Goal: Information Seeking & Learning: Learn about a topic

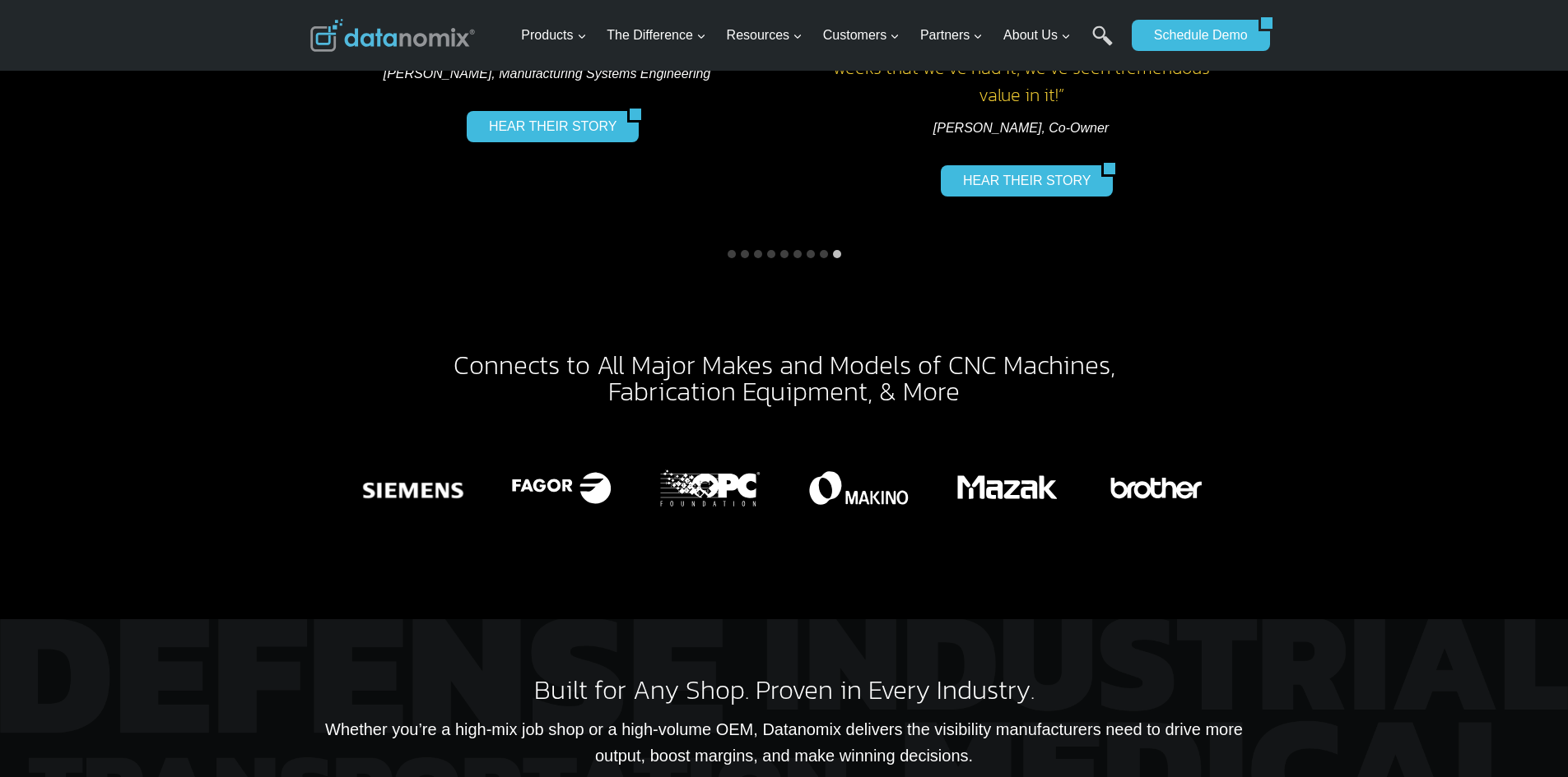
scroll to position [2303, 0]
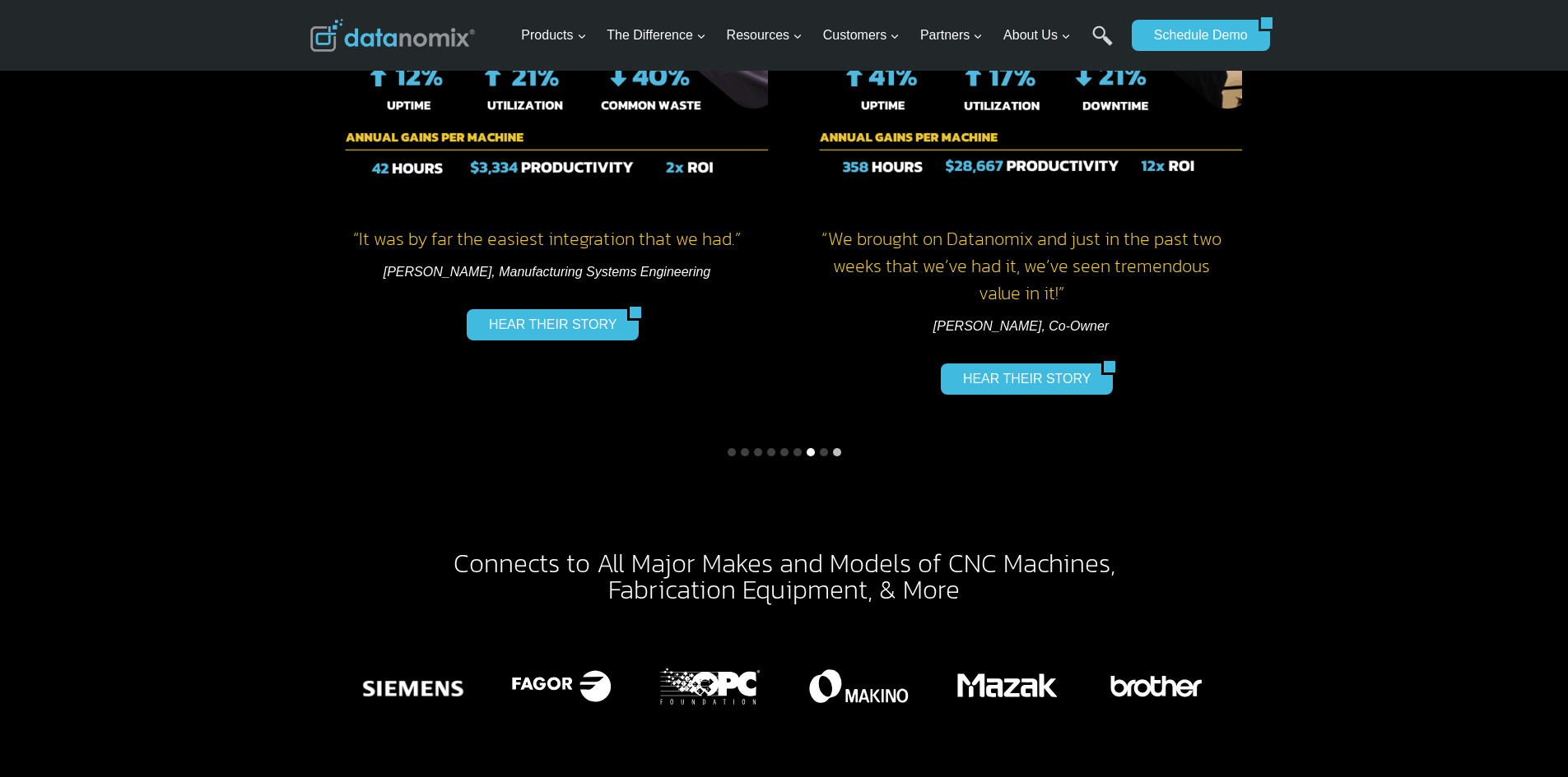
click at [811, 449] on button "Go to slide 7" at bounding box center [810, 453] width 8 height 8
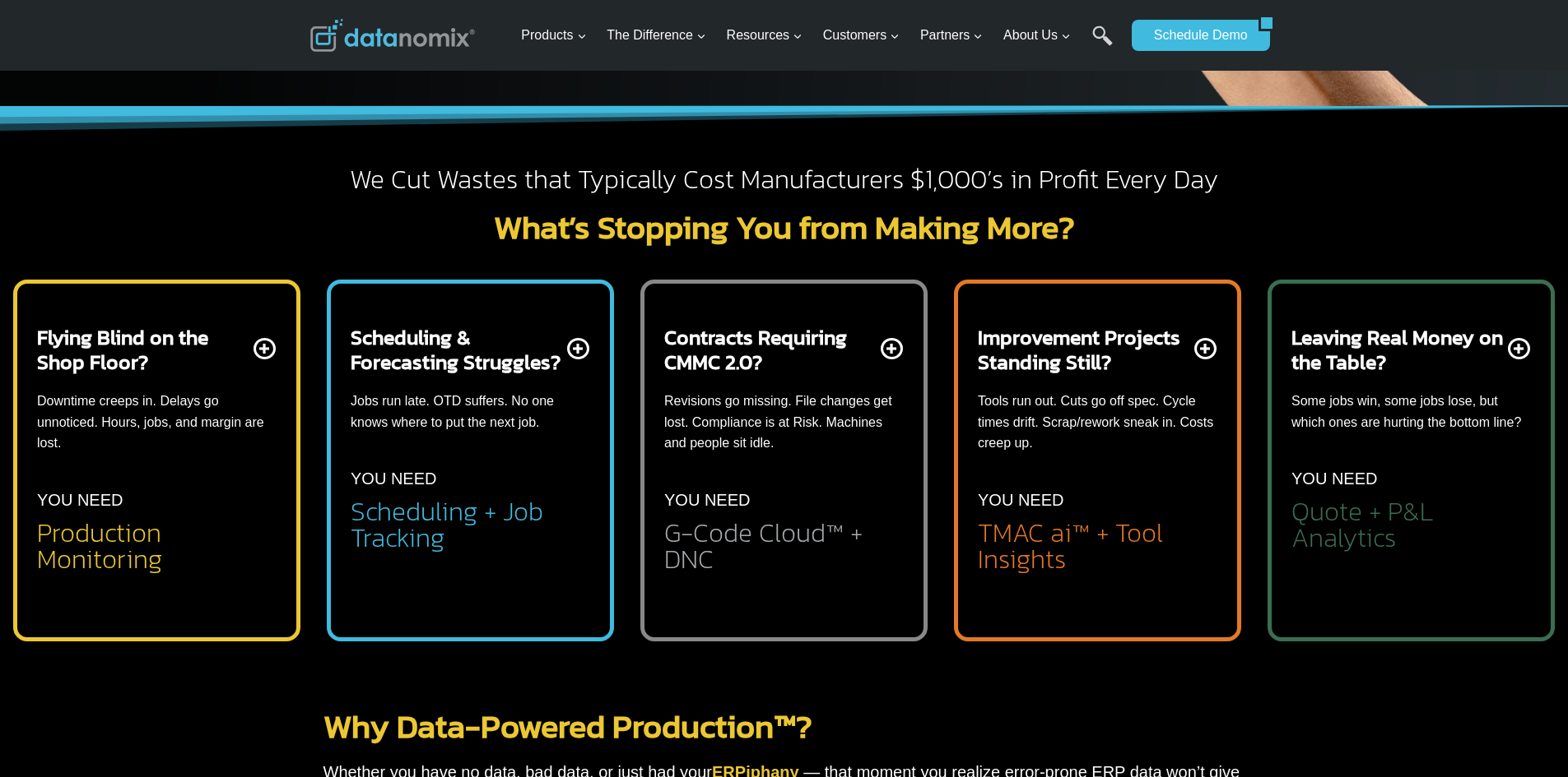
scroll to position [329, 0]
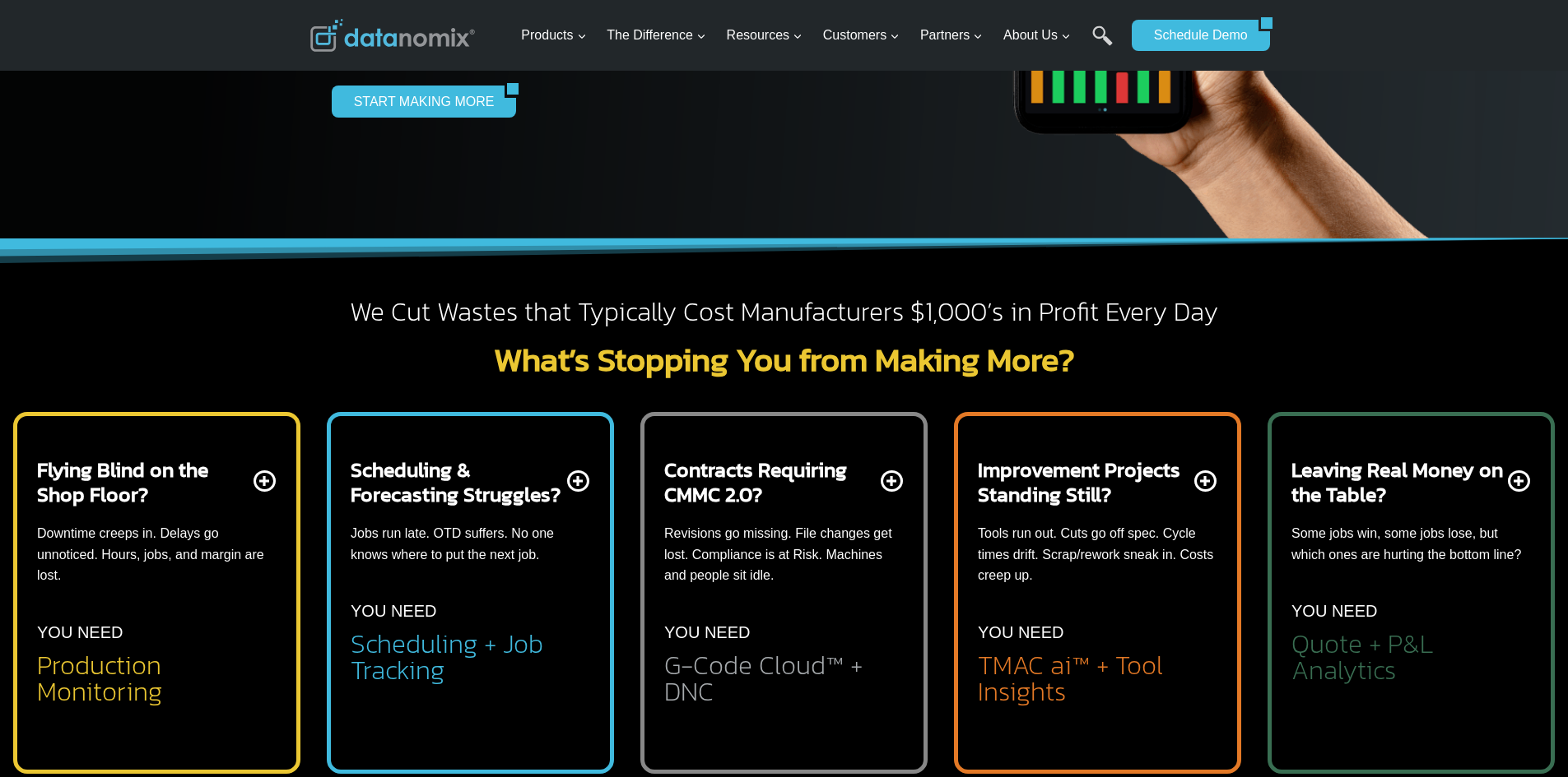
click at [1372, 600] on p "YOU NEED" at bounding box center [1334, 612] width 86 height 26
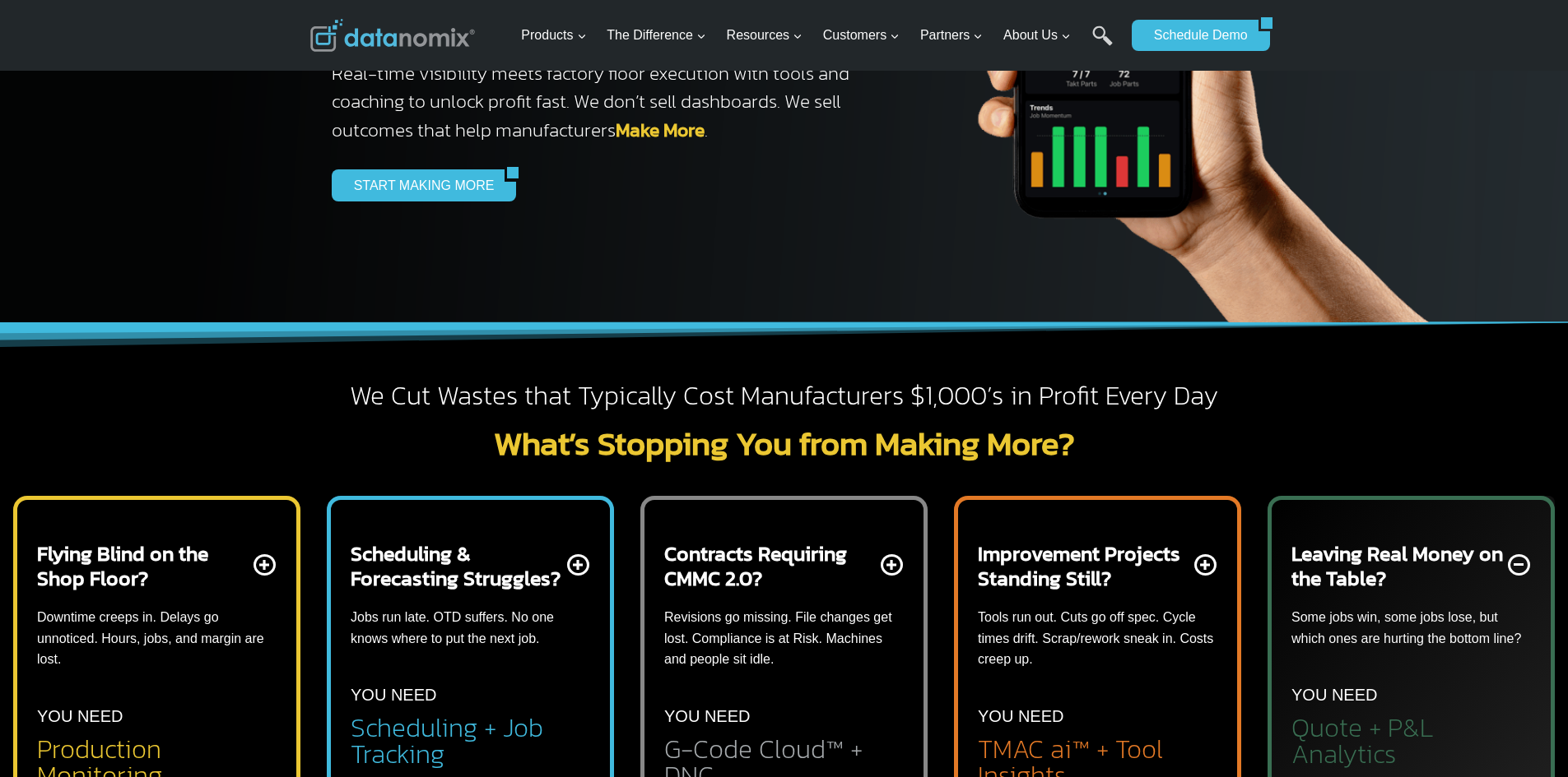
scroll to position [412, 0]
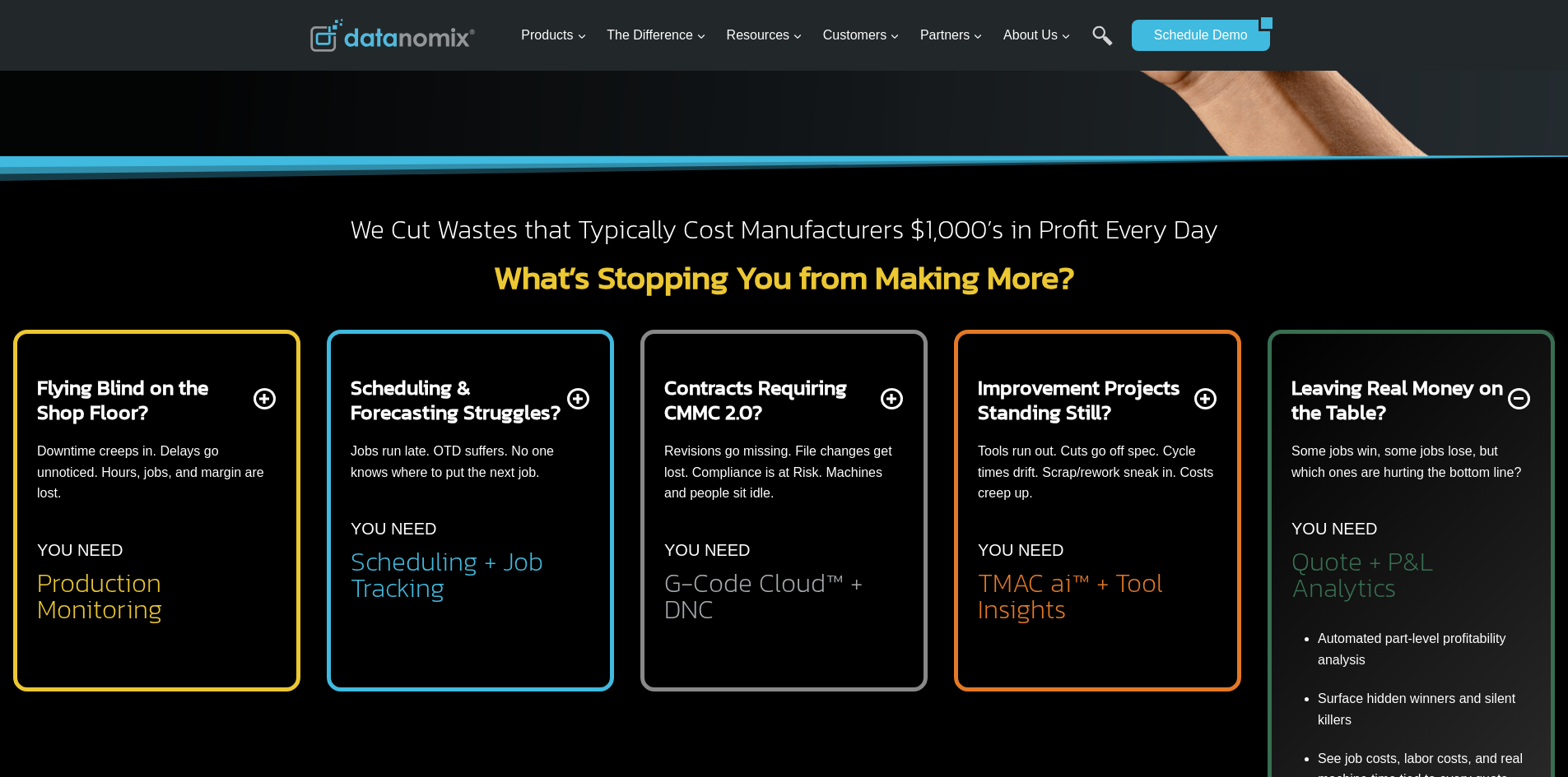
click at [1384, 455] on p "Some jobs win, some jobs lose, but which ones are hurting the bottom line?" at bounding box center [1411, 462] width 240 height 42
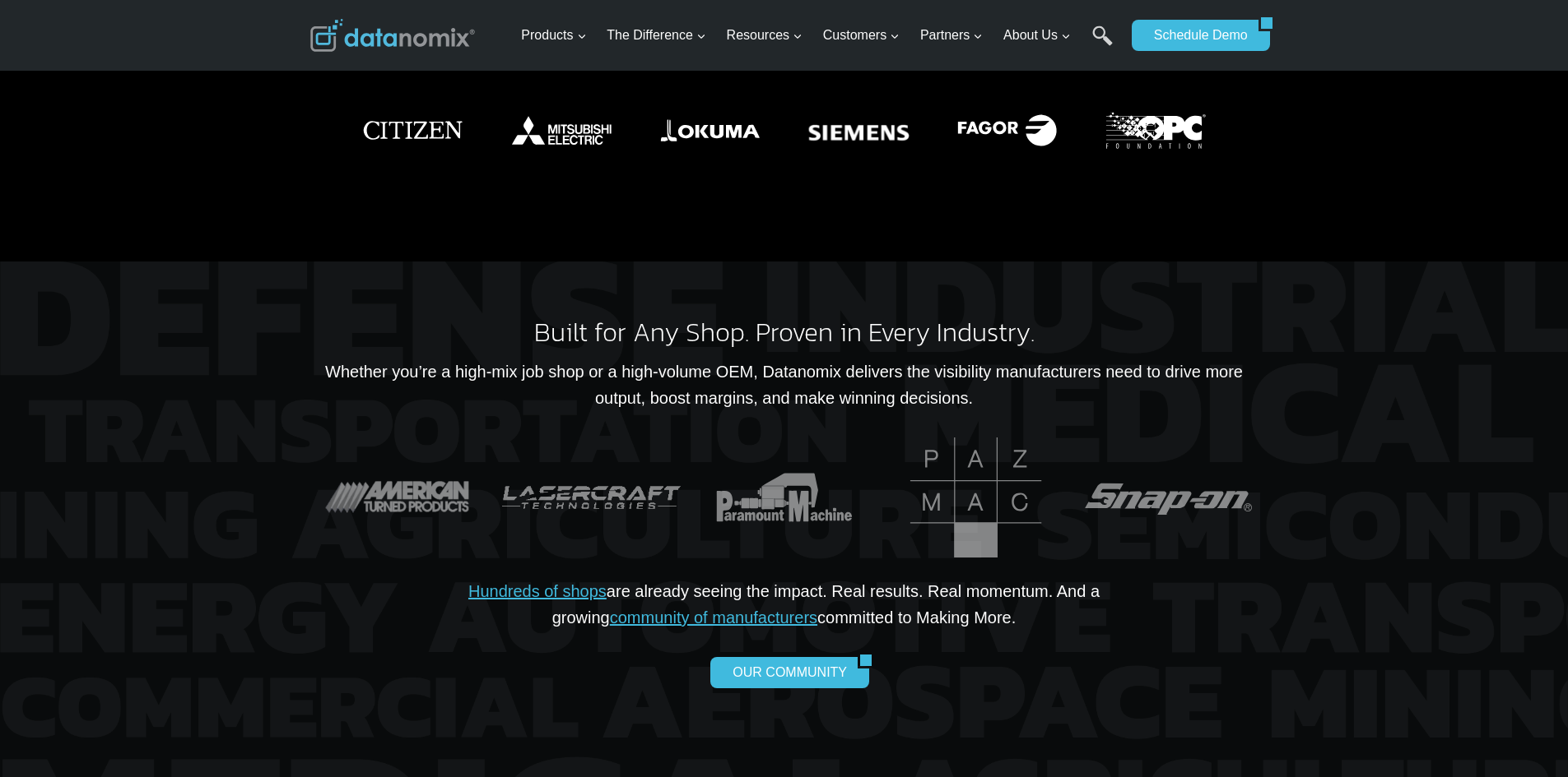
scroll to position [2879, 0]
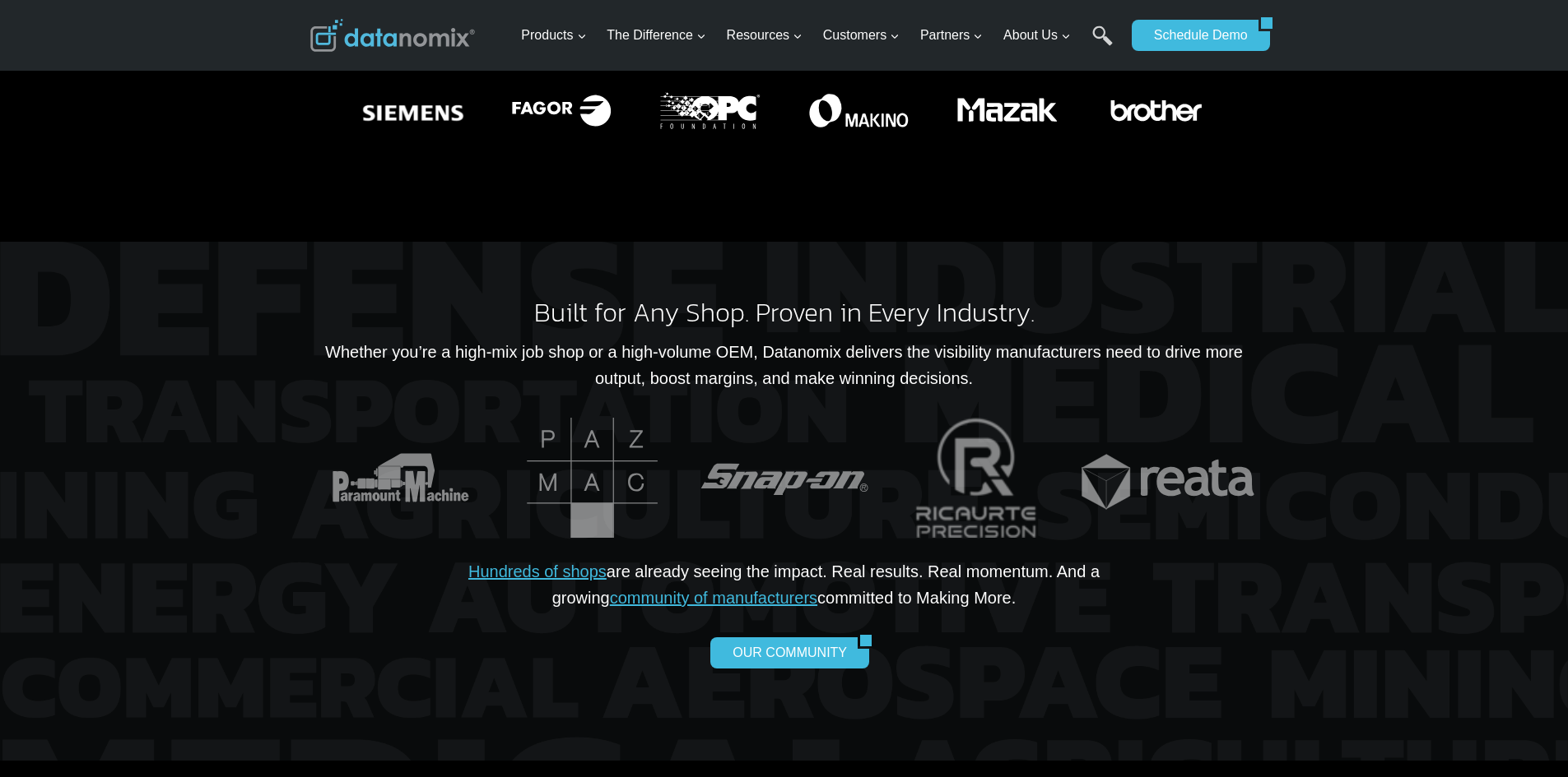
click at [306, 300] on div "Built for Any Shop. Proven in Every Industry. Whether you’re a high-mix job sho…" at bounding box center [784, 502] width 987 height 520
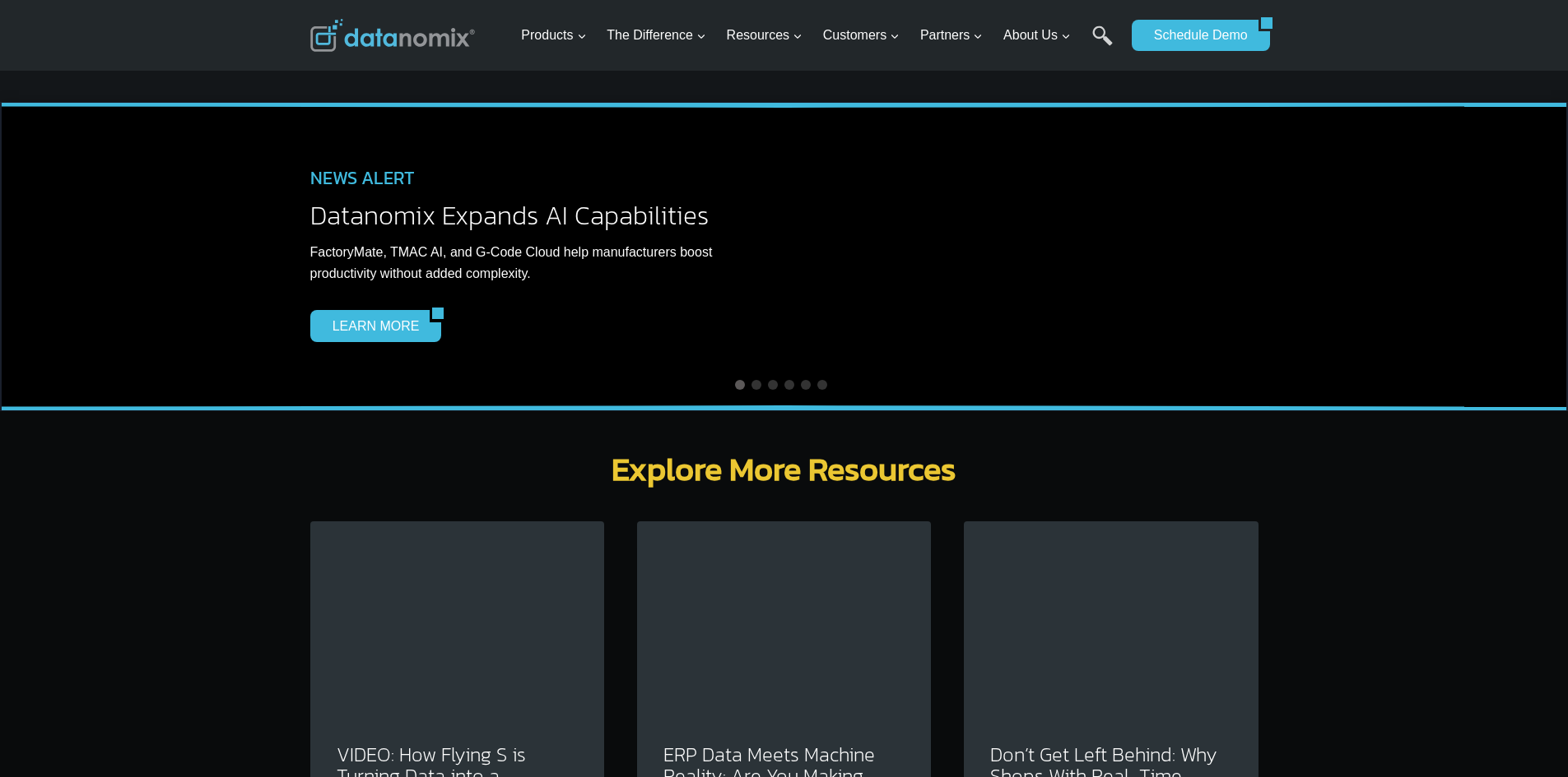
scroll to position [4525, 0]
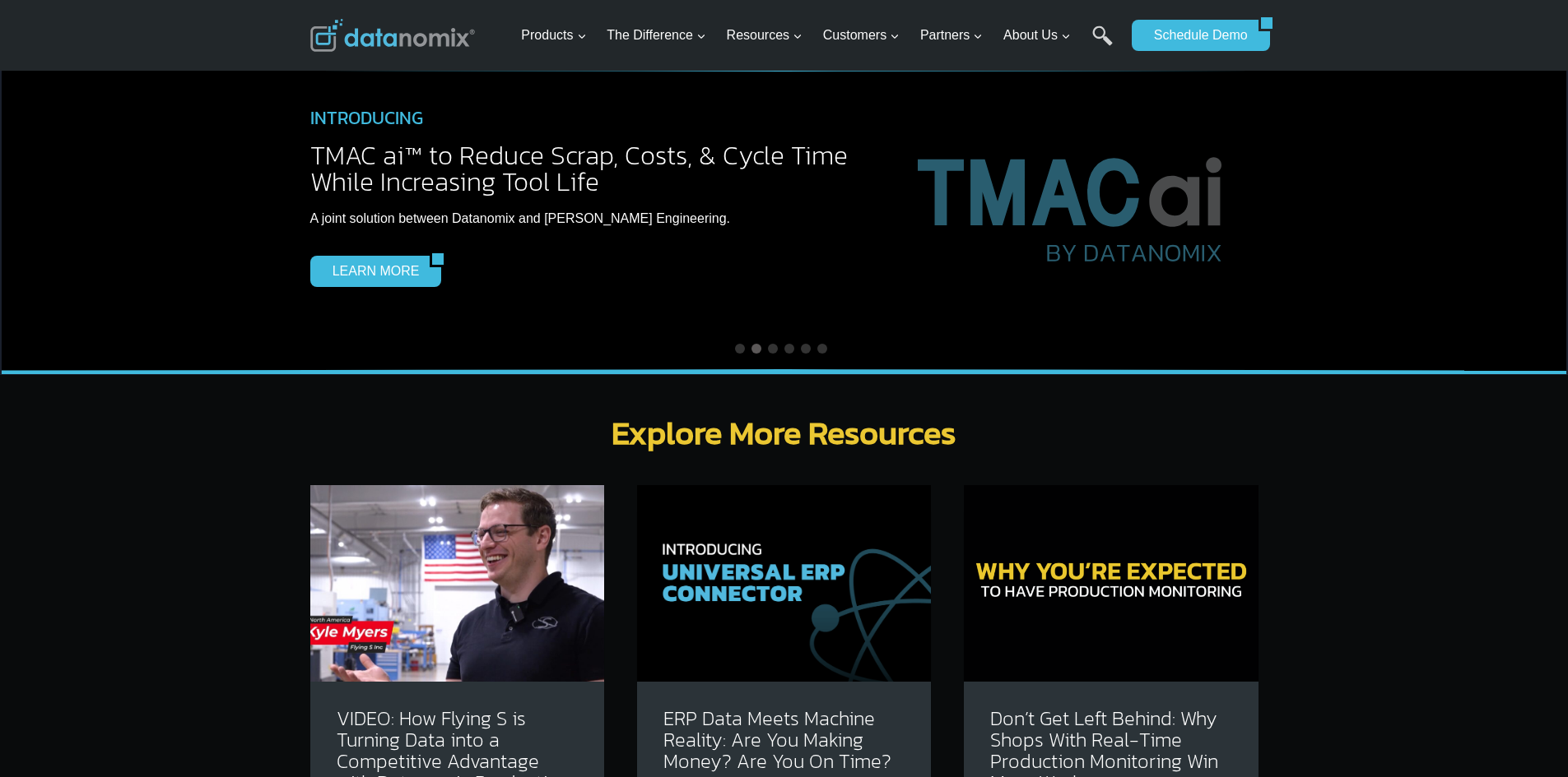
click at [489, 570] on img at bounding box center [457, 584] width 294 height 196
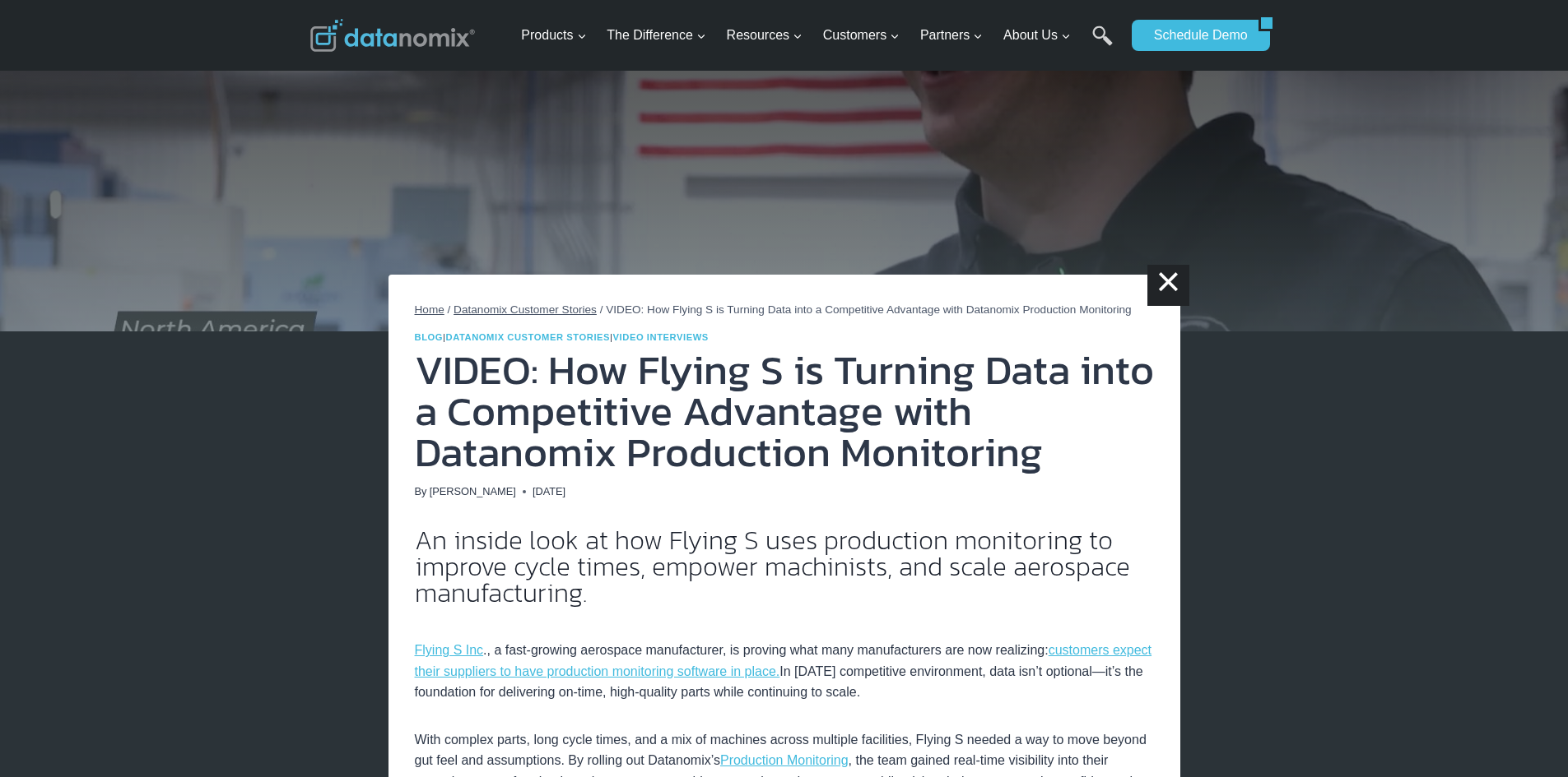
click at [425, 310] on span "Home" at bounding box center [430, 309] width 30 height 12
